Goal: Navigation & Orientation: Find specific page/section

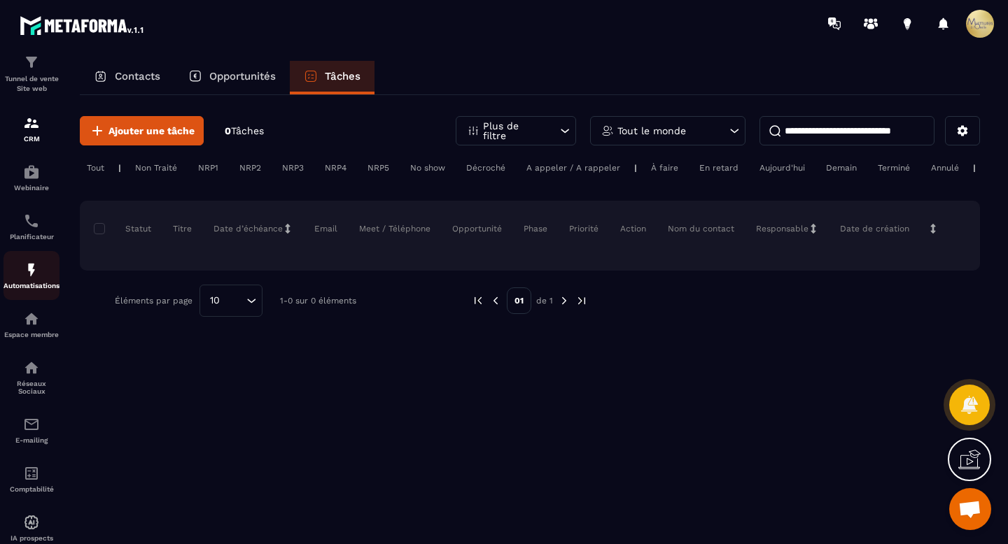
scroll to position [102, 0]
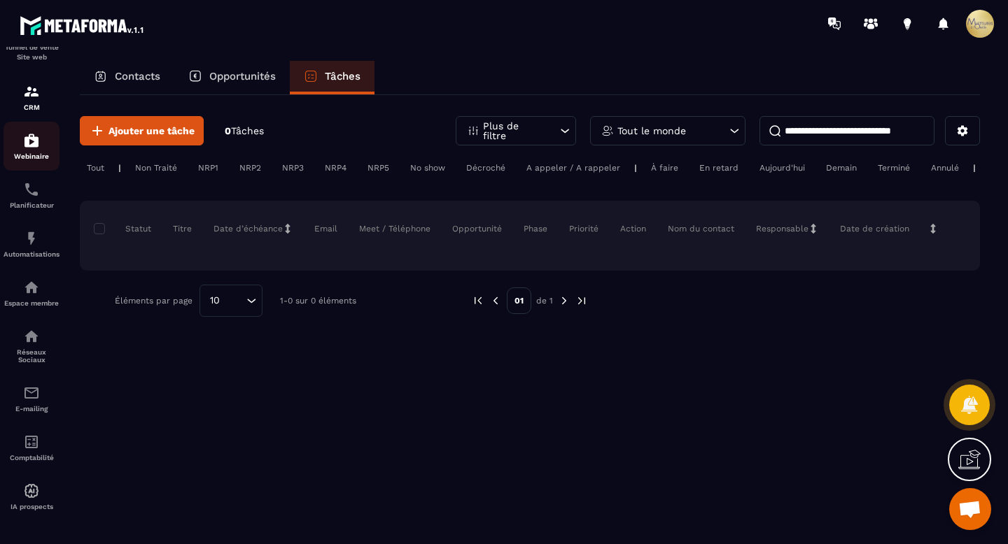
click at [38, 141] on img at bounding box center [31, 140] width 17 height 17
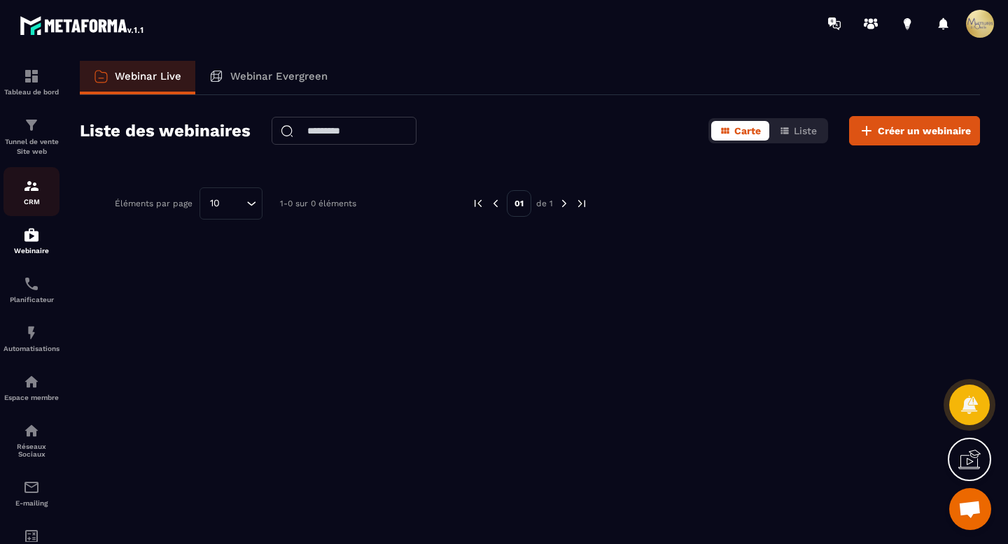
click at [27, 204] on p "CRM" at bounding box center [31, 202] width 56 height 8
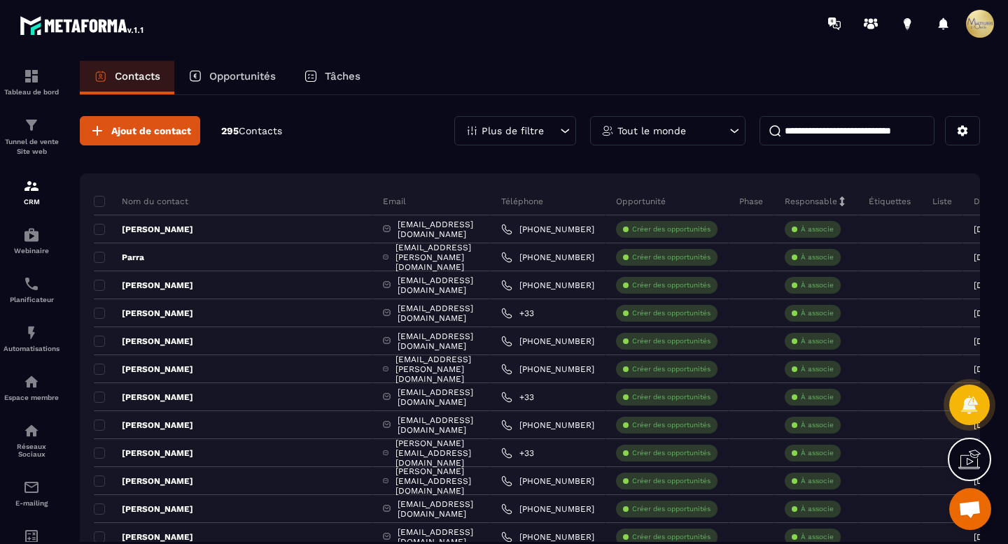
click at [263, 134] on span "Contacts" at bounding box center [260, 130] width 43 height 11
click at [255, 82] on div "Opportunités" at bounding box center [231, 78] width 115 height 34
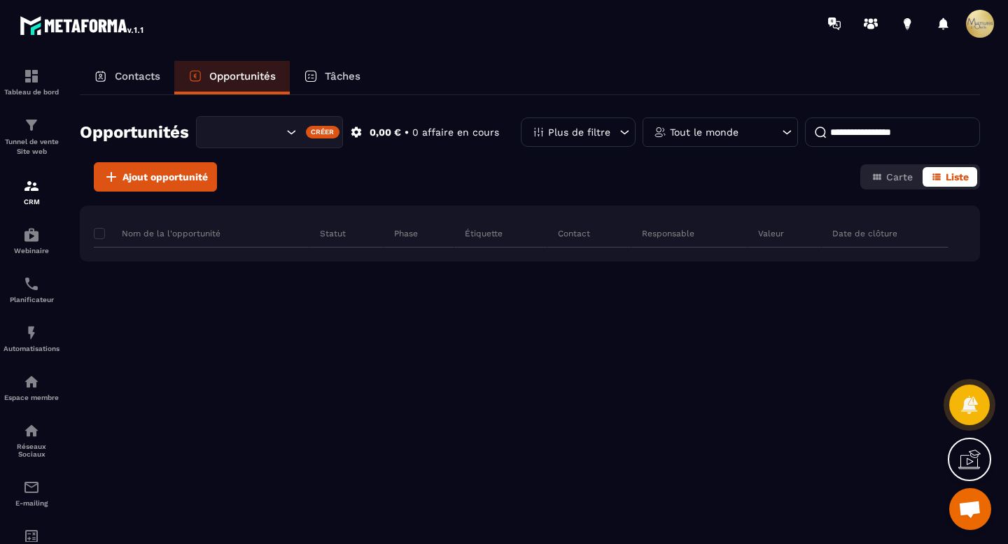
click at [355, 66] on div "Tâches" at bounding box center [332, 78] width 85 height 34
